Goal: Task Accomplishment & Management: Manage account settings

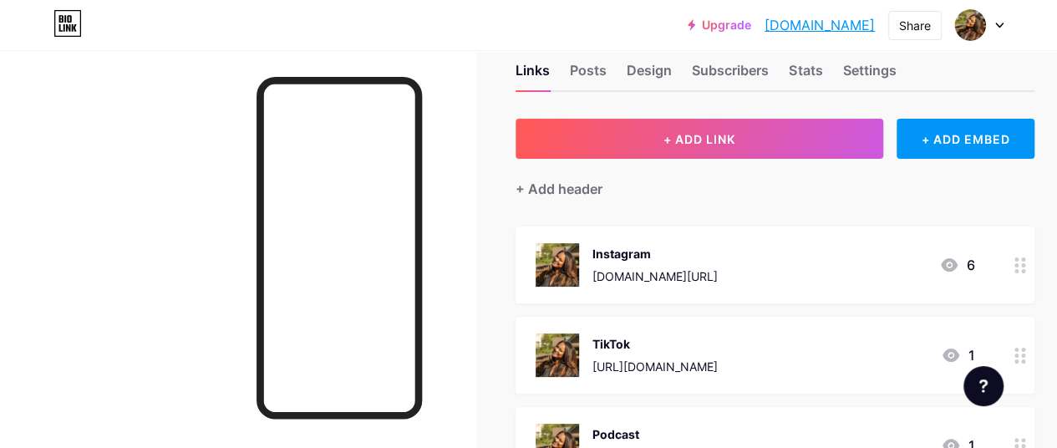
scroll to position [7, 0]
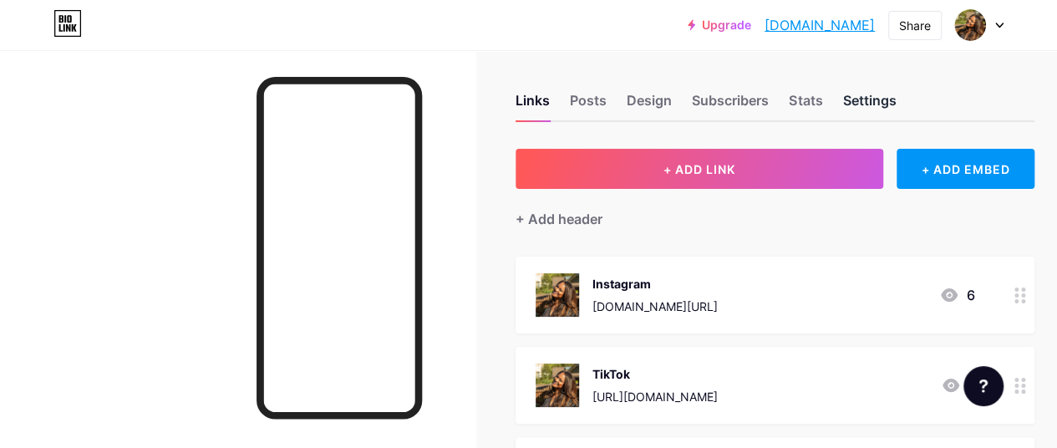
click at [852, 90] on div "Settings" at bounding box center [868, 105] width 53 height 30
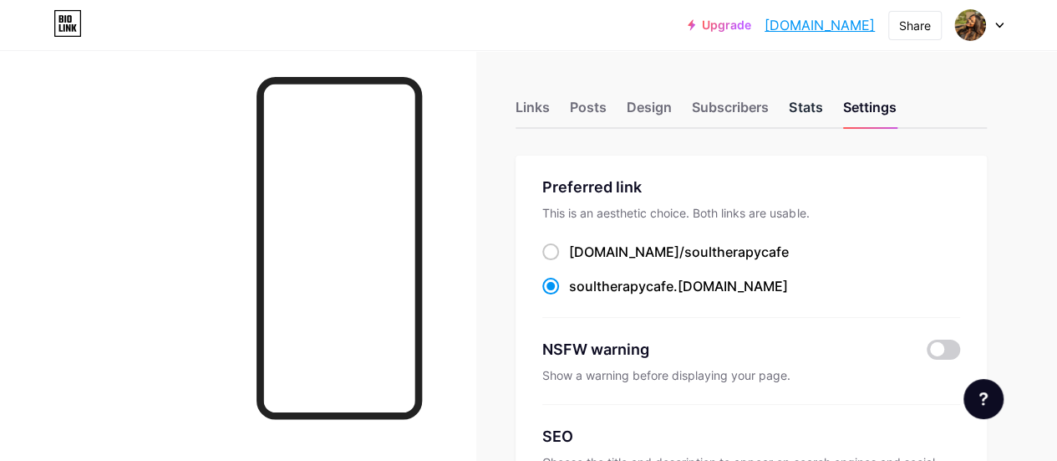
click at [817, 113] on div "Stats" at bounding box center [805, 112] width 33 height 30
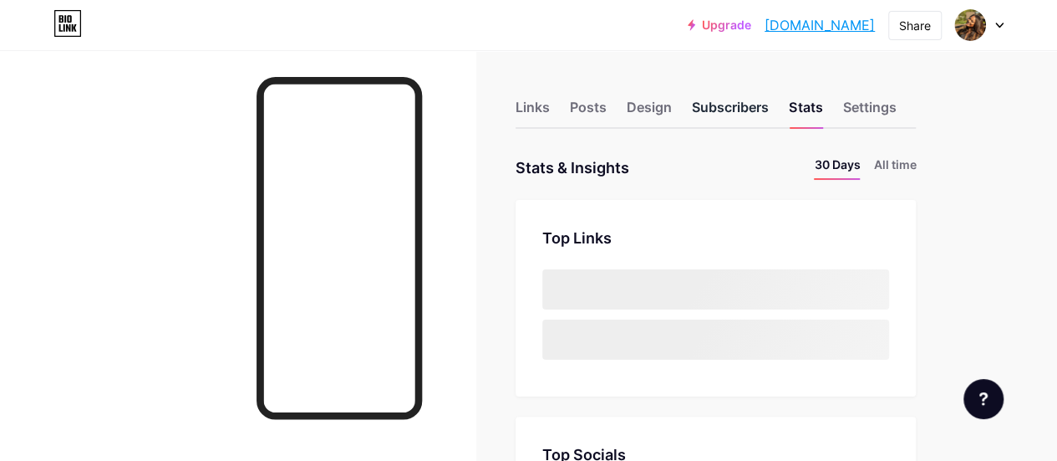
click at [737, 115] on div "Subscribers" at bounding box center [730, 112] width 77 height 30
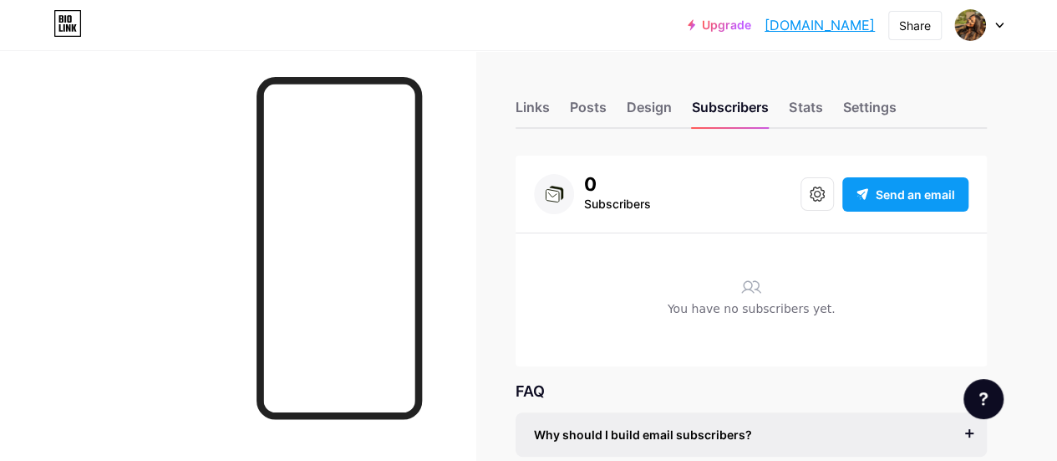
click at [912, 196] on span "Send an email" at bounding box center [915, 195] width 79 height 18
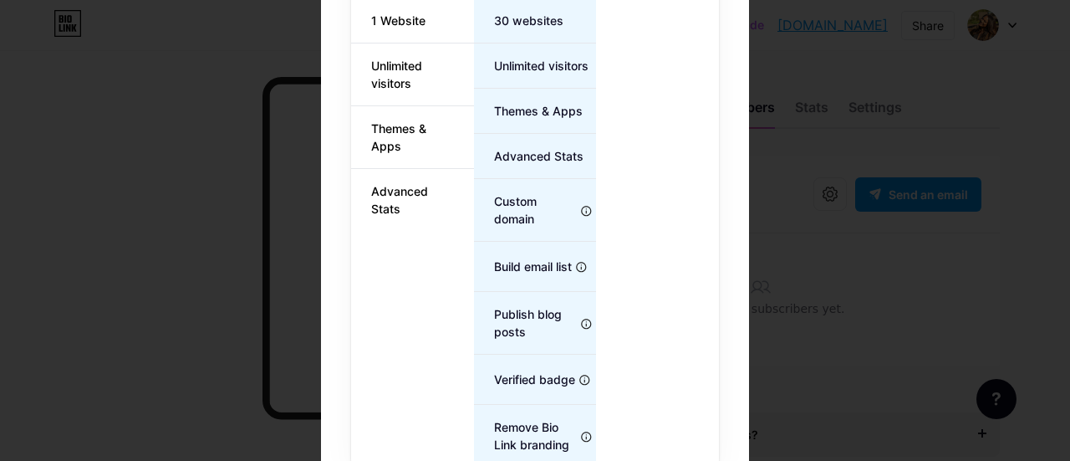
scroll to position [478, 0]
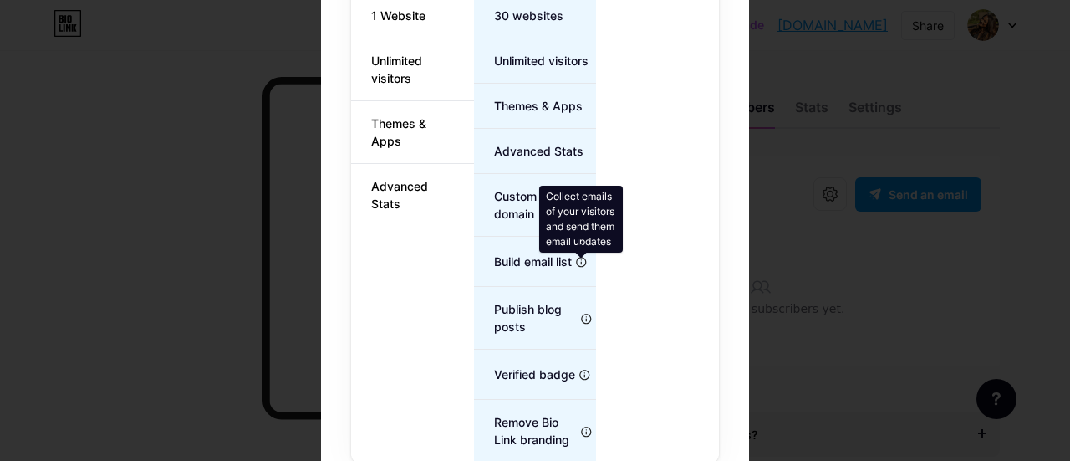
click at [578, 259] on icon at bounding box center [581, 262] width 13 height 13
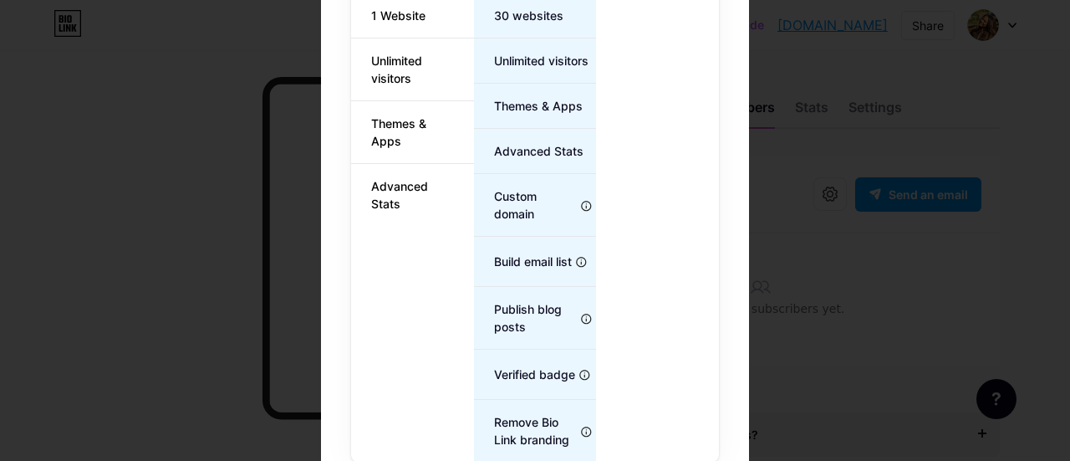
scroll to position [510, 0]
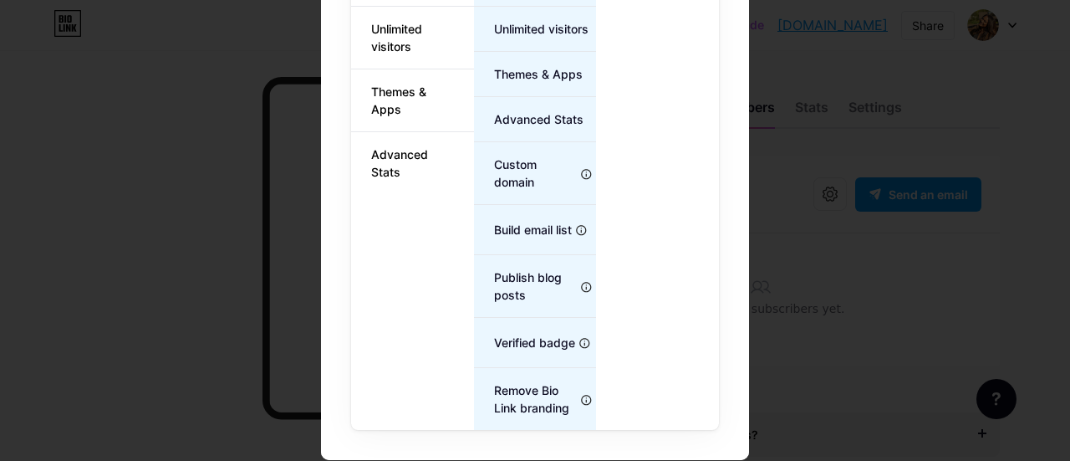
click at [109, 120] on div "Upgrade for (a whole lot) more MONTHLY YEARLY (20% OFF 🎉) Free plan $0 /month Y…" at bounding box center [535, 60] width 1070 height 806
click at [665, 209] on div "Free plan $0 /month Your current plan 1 Website Unlimited visitors Themes & App…" at bounding box center [535, 115] width 368 height 629
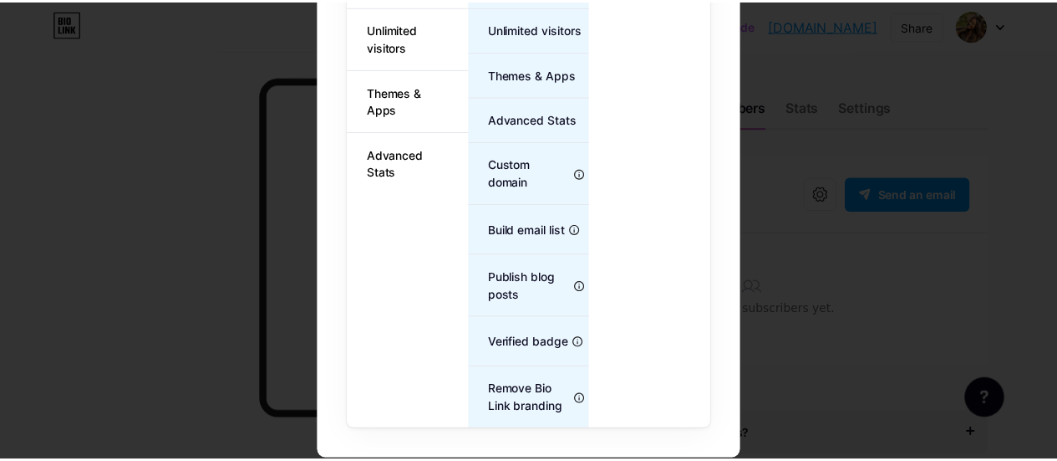
scroll to position [0, 0]
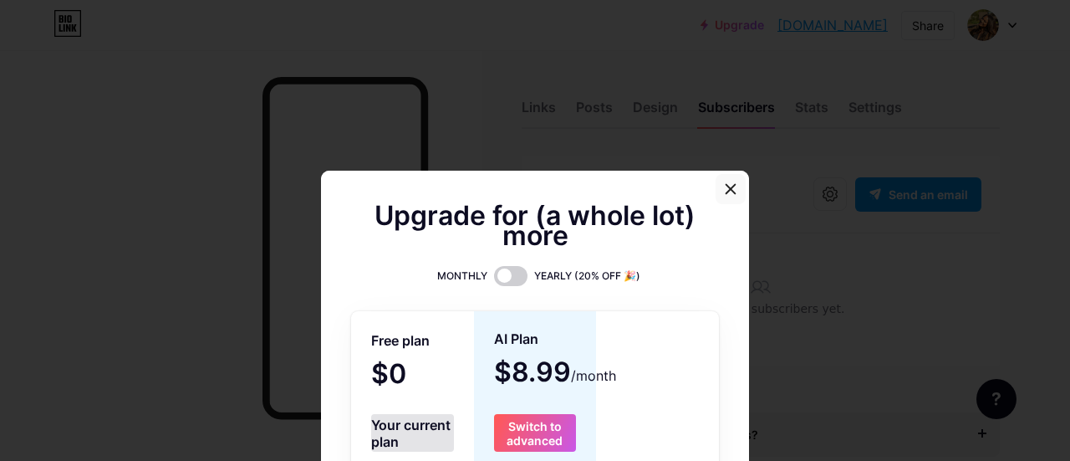
click at [730, 186] on icon at bounding box center [730, 188] width 13 height 13
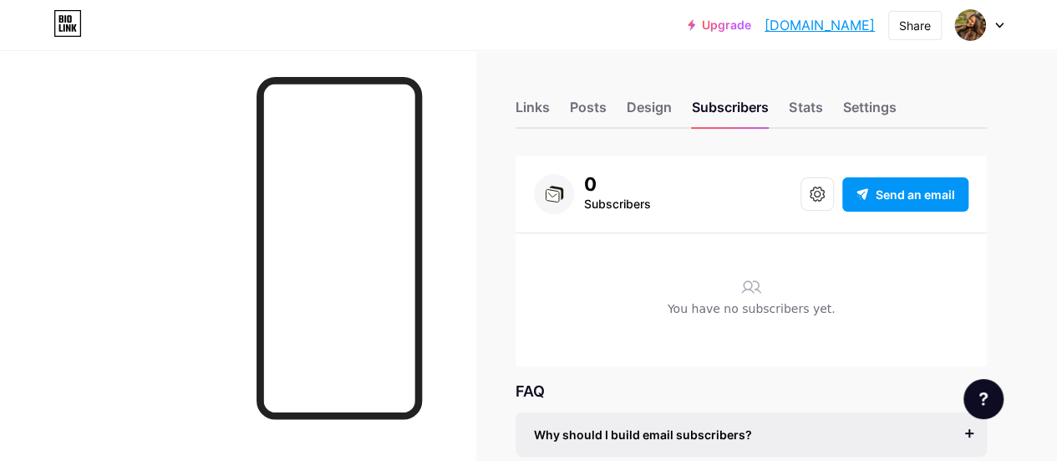
click at [978, 405] on div at bounding box center [984, 399] width 40 height 40
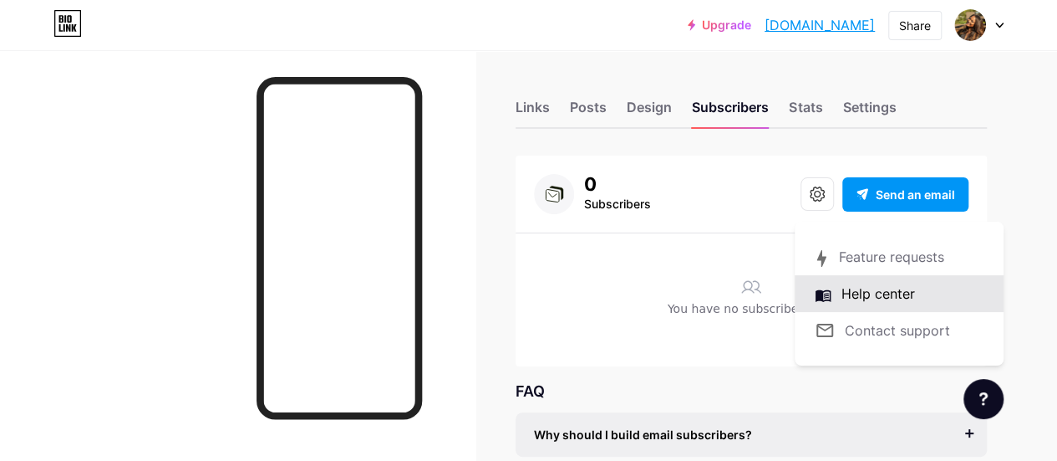
click at [927, 302] on link at bounding box center [899, 293] width 209 height 37
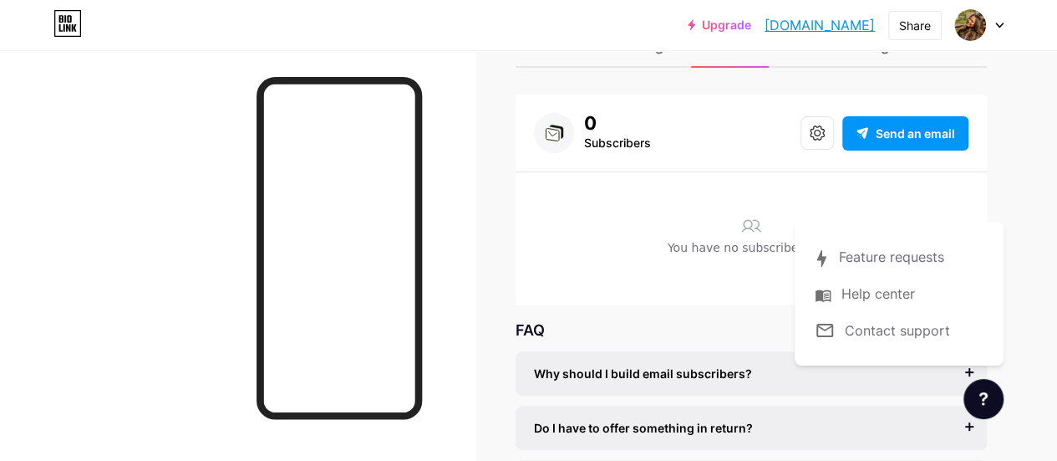
scroll to position [65, 0]
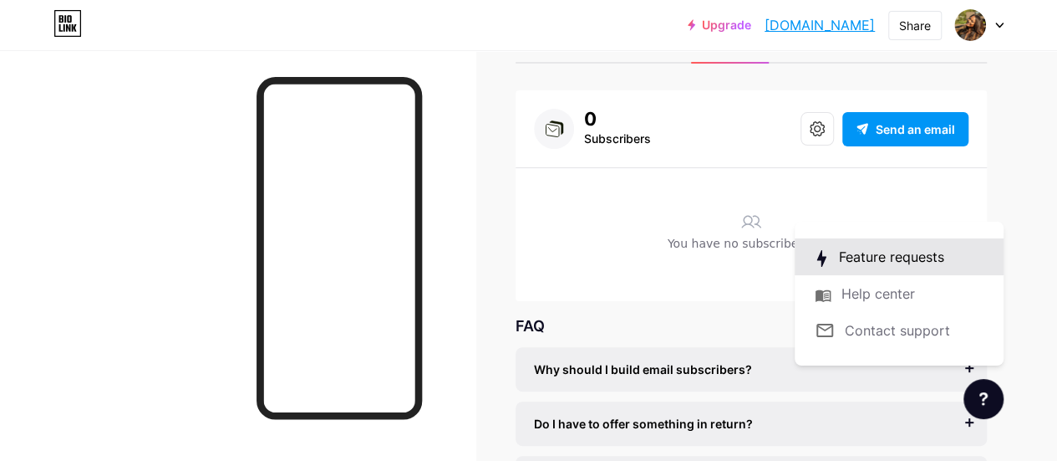
click at [869, 269] on link at bounding box center [899, 256] width 209 height 37
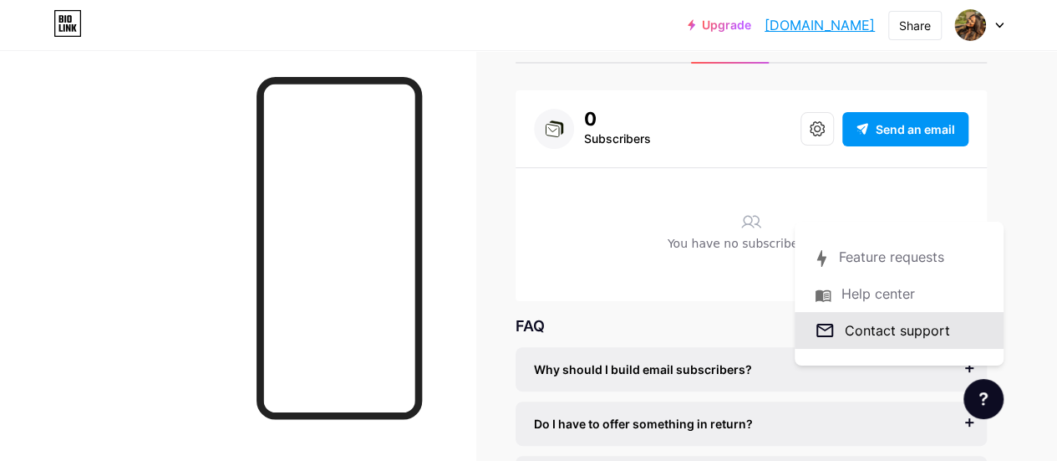
click at [894, 331] on link at bounding box center [899, 330] width 209 height 37
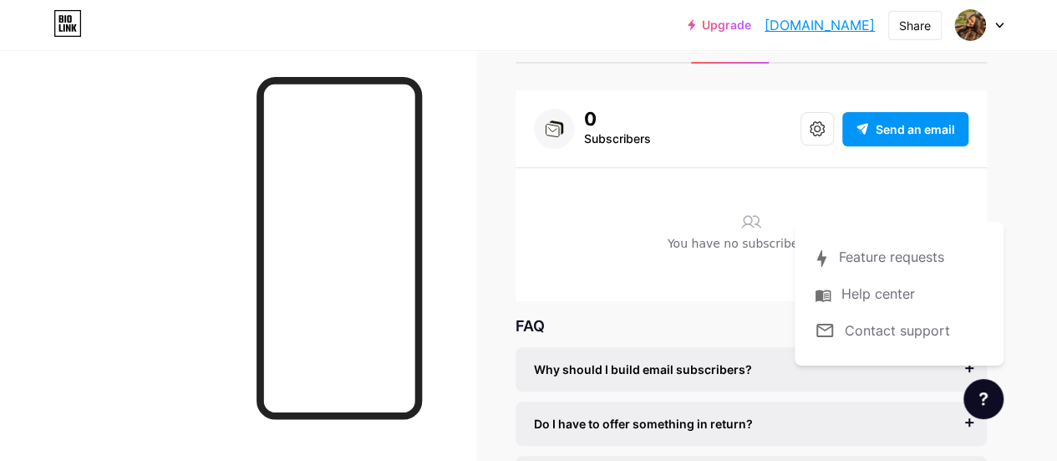
click at [782, 141] on div "0 Subscribers Send an email" at bounding box center [751, 129] width 435 height 40
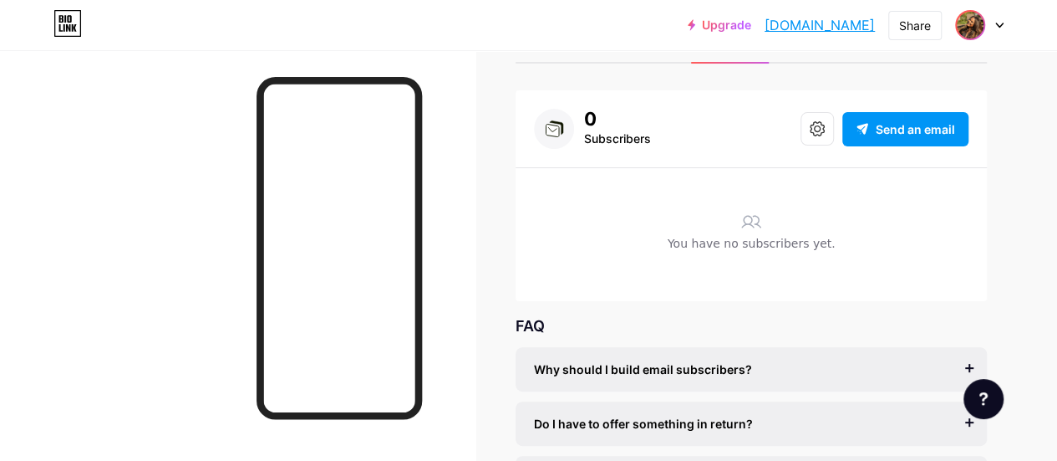
click at [981, 33] on span at bounding box center [970, 25] width 27 height 27
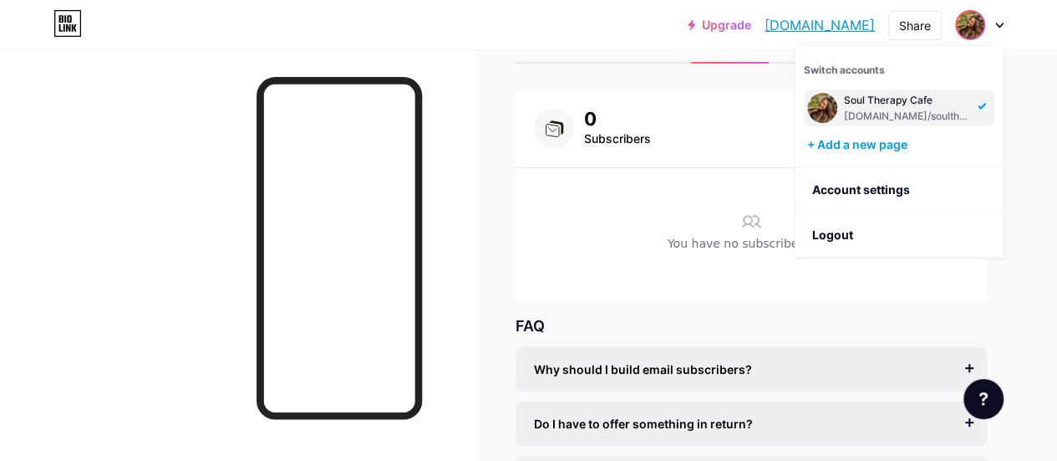
click at [730, 89] on div "Links Posts Design Subscribers Stats Settings 0 Subscribers Send an email You h…" at bounding box center [528, 284] width 1057 height 598
